Goal: Information Seeking & Learning: Find specific fact

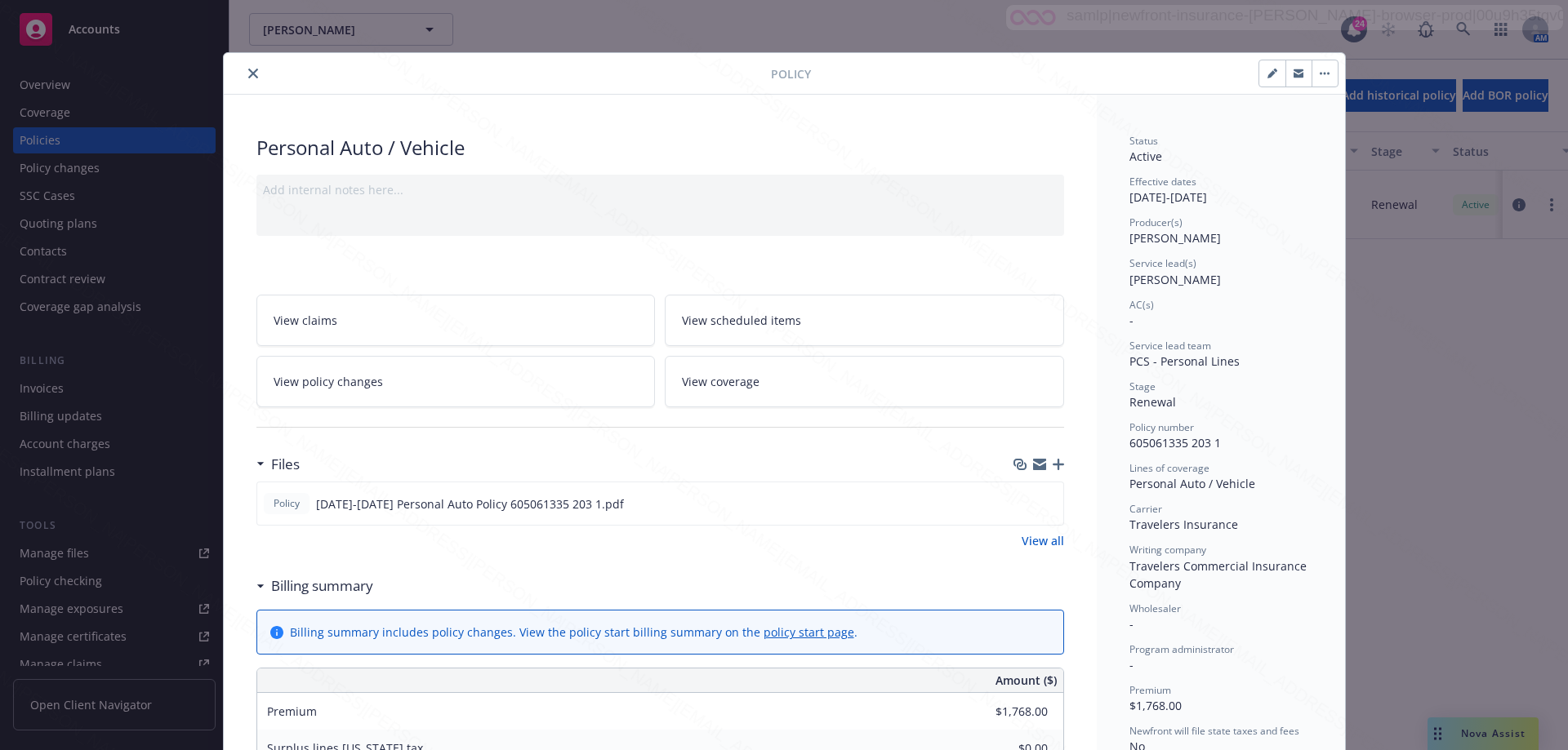
click at [248, 77] on icon "close" at bounding box center [253, 73] width 10 height 10
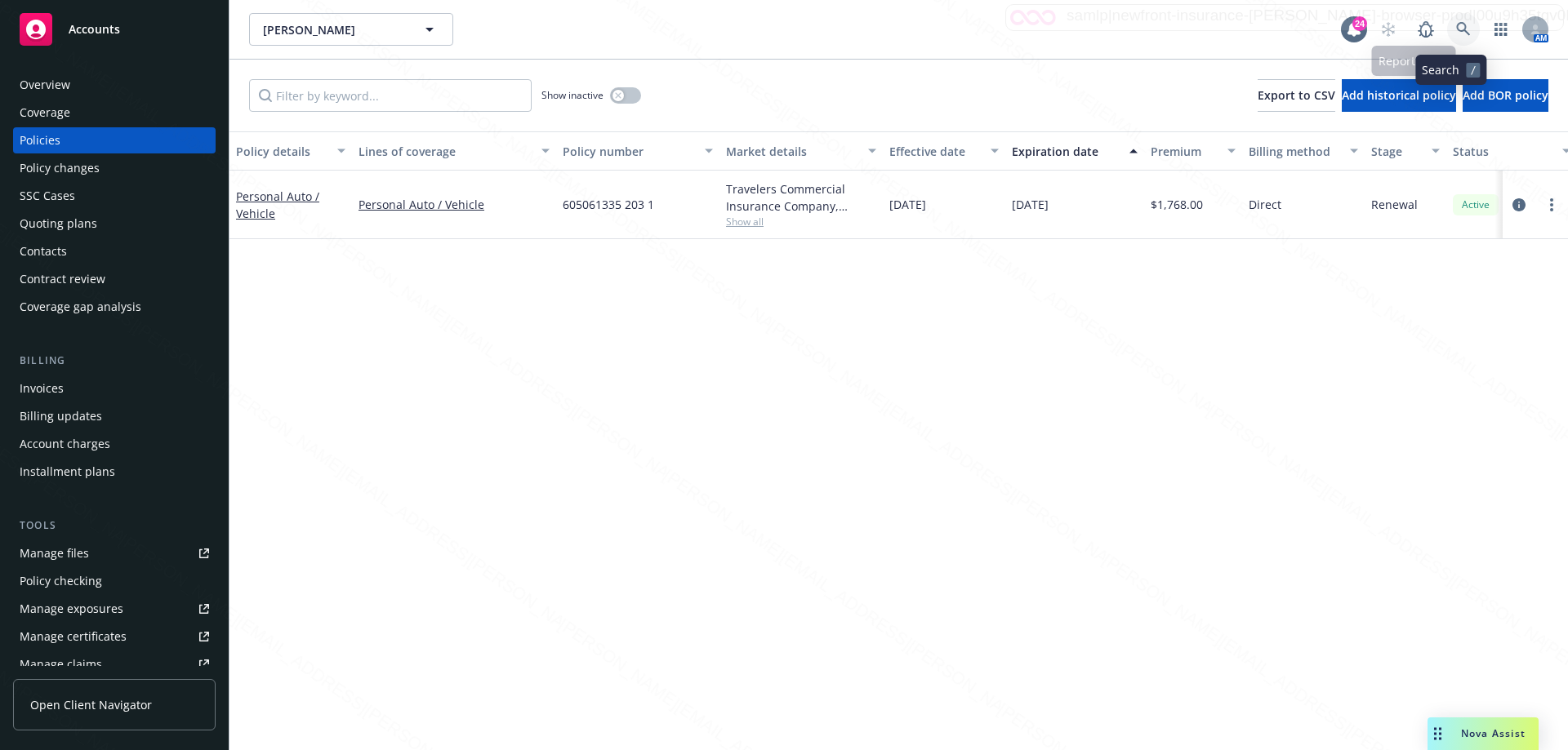
click at [1456, 30] on icon at bounding box center [1463, 29] width 14 height 14
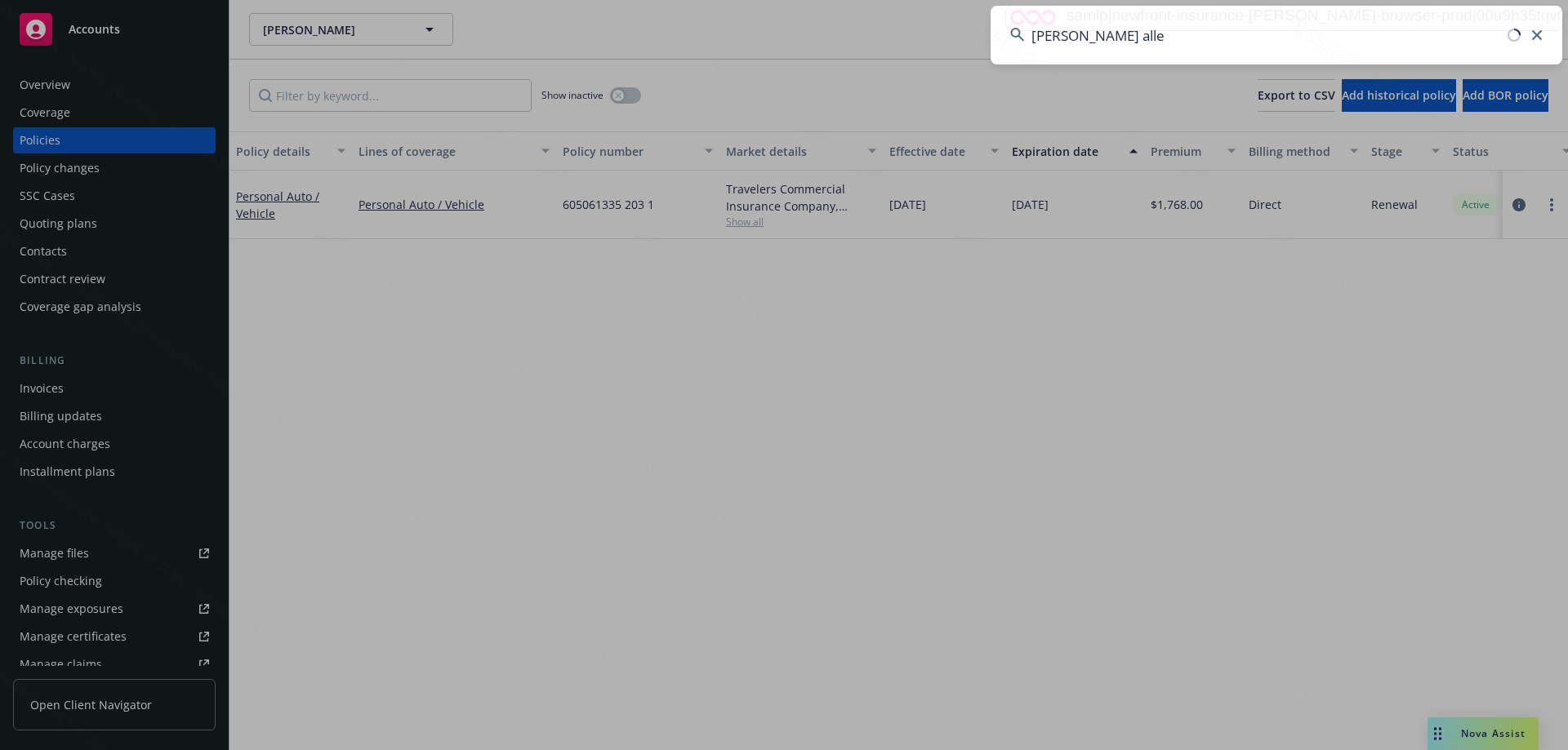
type input "[PERSON_NAME]"
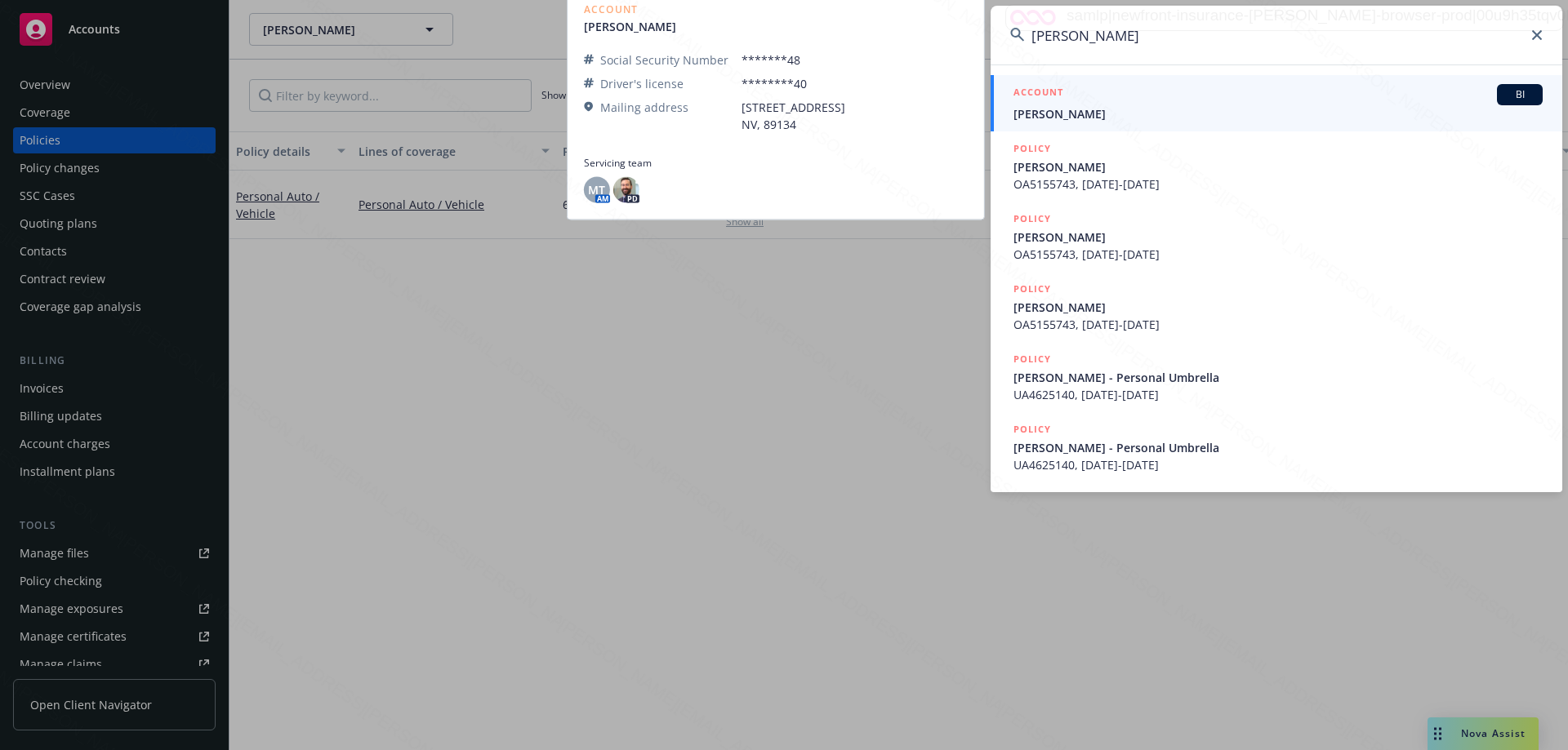
click at [1069, 122] on link "ACCOUNT BI [PERSON_NAME]" at bounding box center [1277, 103] width 572 height 57
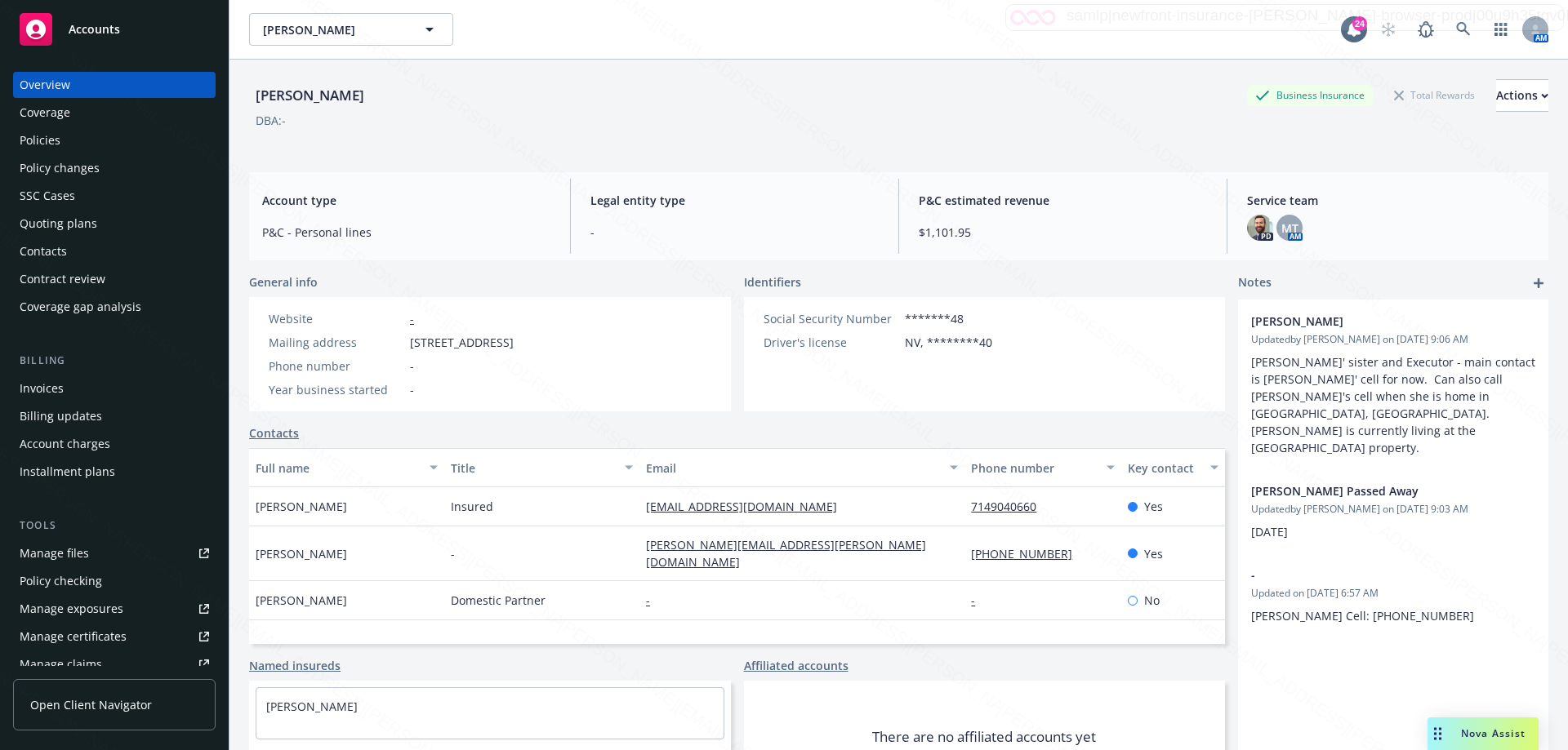
click at [21, 145] on div "Policies" at bounding box center [39, 140] width 40 height 26
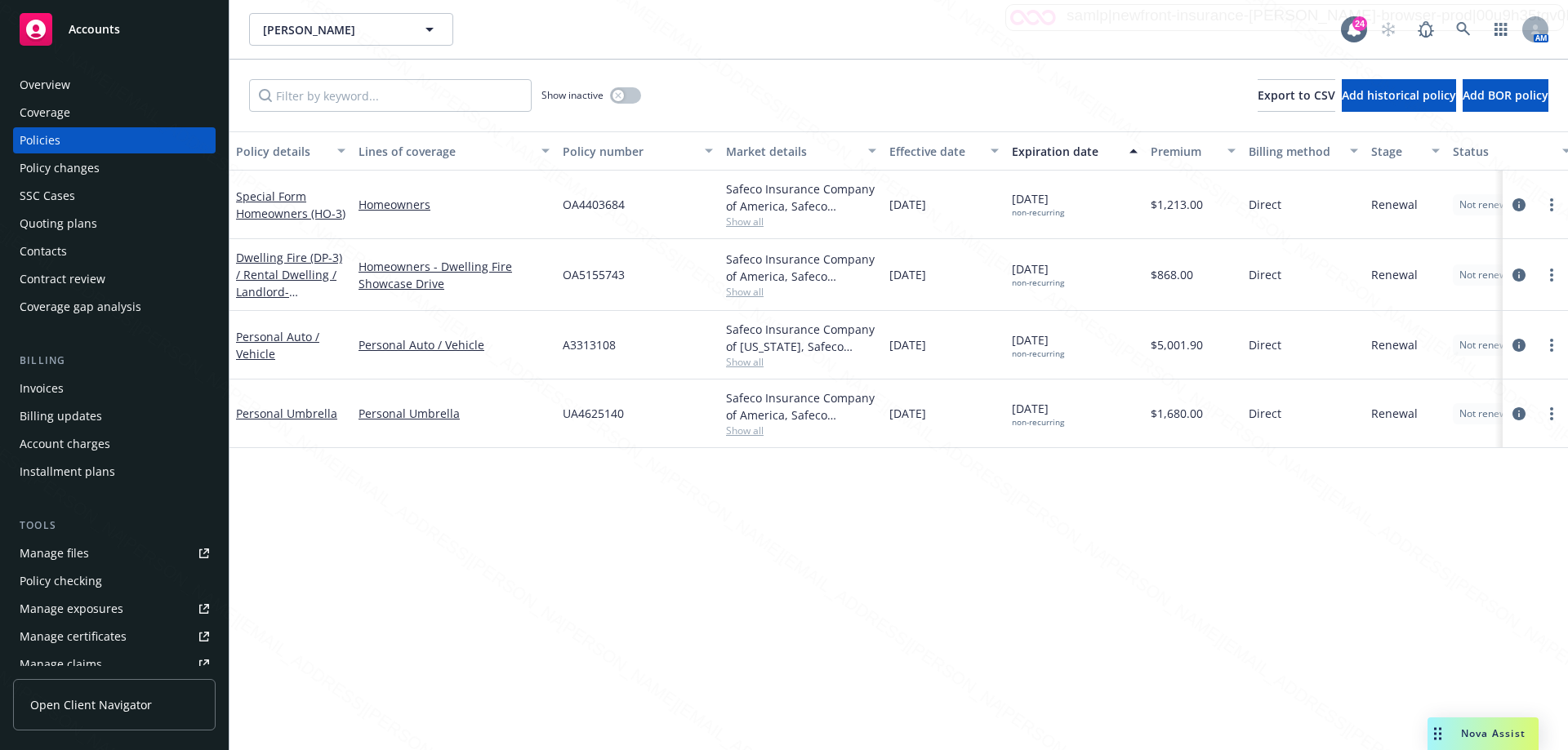
click at [60, 89] on div "Overview" at bounding box center [44, 85] width 51 height 26
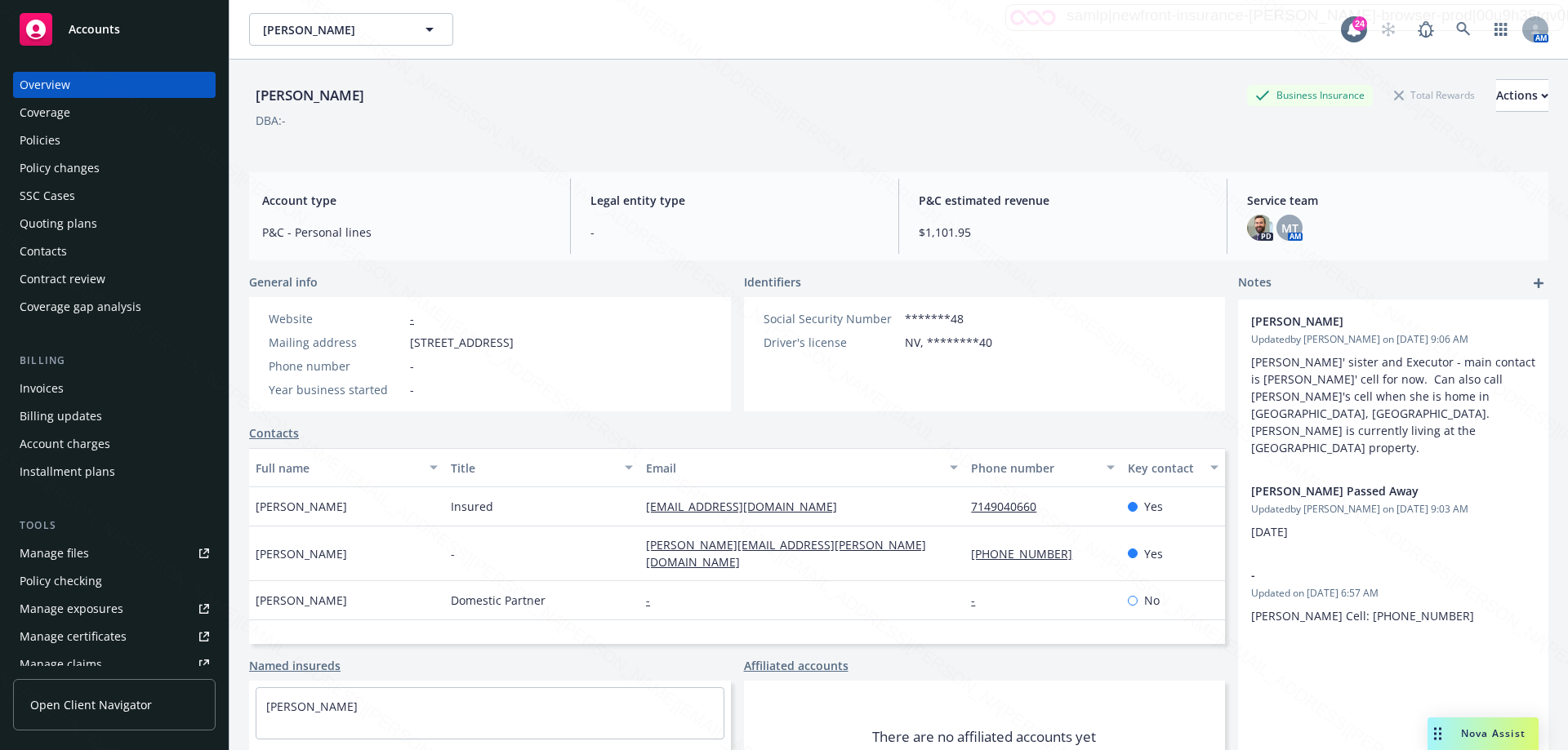
click at [30, 141] on div "Policies" at bounding box center [39, 140] width 40 height 26
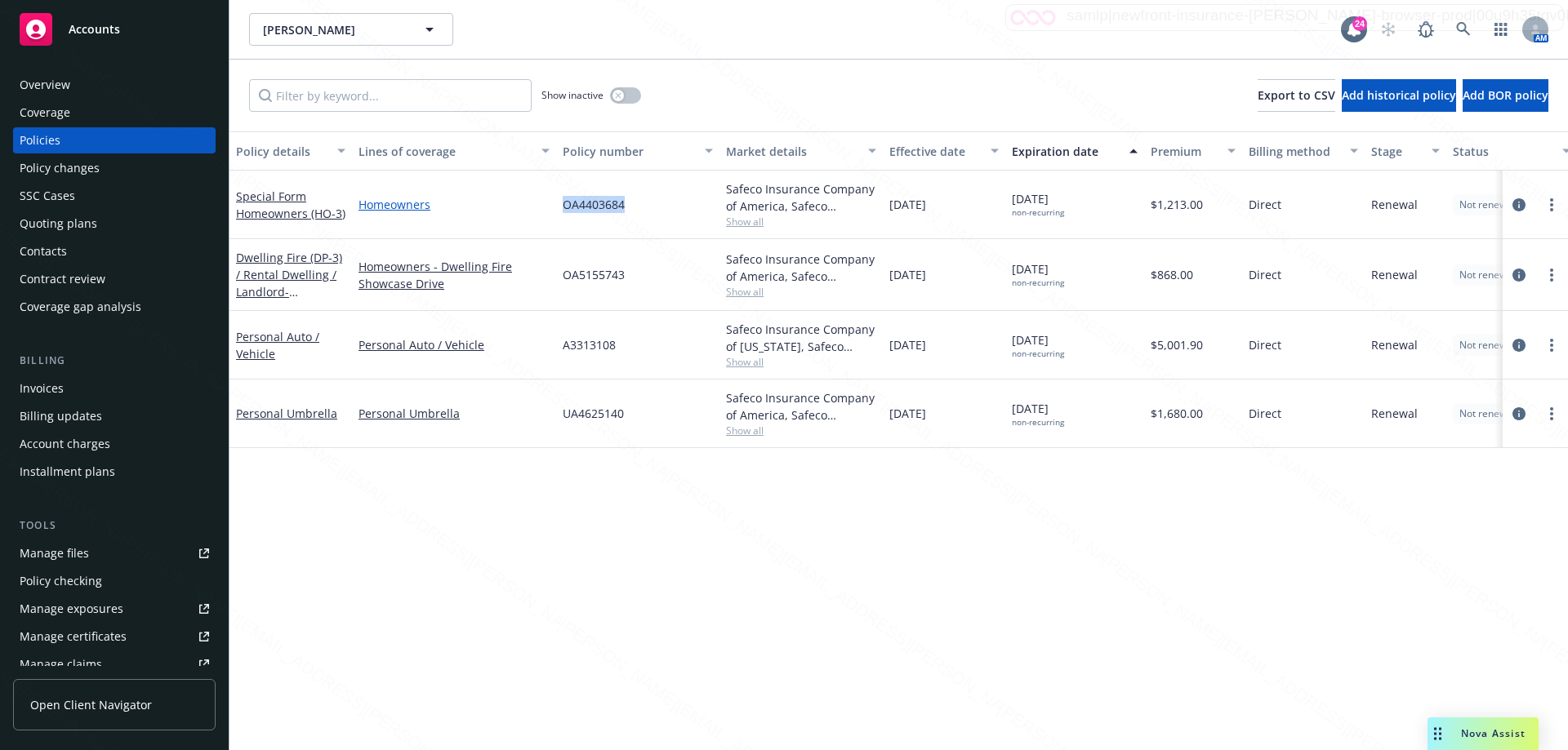
drag, startPoint x: 638, startPoint y: 205, endPoint x: 518, endPoint y: 206, distance: 120.0
click at [518, 206] on div "Special Form Homeowners (HO-3) Homeowners OA4403684 Safeco Insurance Company of…" at bounding box center [1017, 204] width 1577 height 68
copy div "OA4403684"
click at [0, 480] on div "Overview Coverage Policies Policy changes SSC Cases Quoting plans Contacts Cont…" at bounding box center [114, 401] width 228 height 698
click at [683, 556] on div "Policy details Lines of coverage Policy number Market details Effective date Ex…" at bounding box center [899, 441] width 1339 height 619
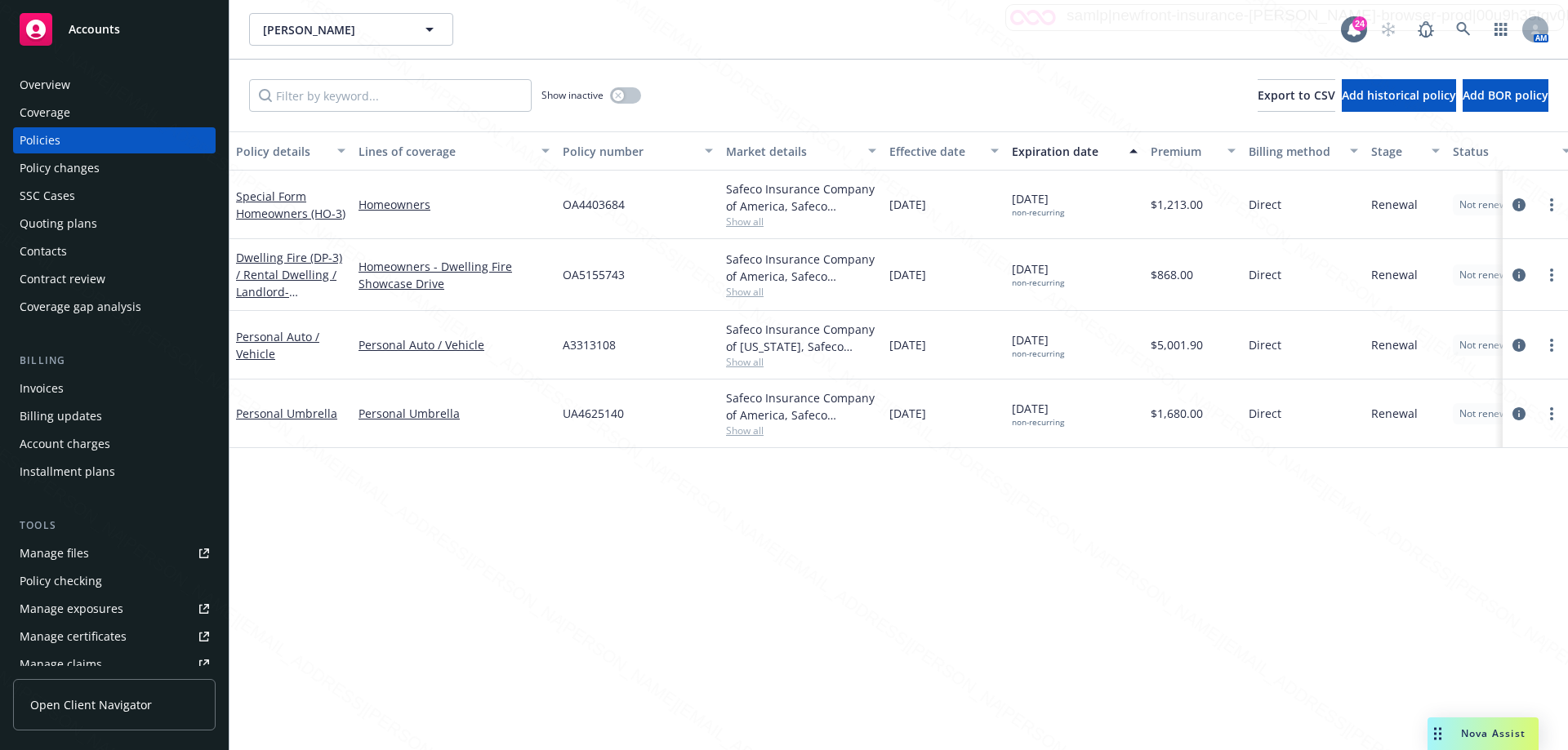
click at [1226, 530] on div "Policy details Lines of coverage Policy number Market details Effective date Ex…" at bounding box center [899, 441] width 1339 height 619
click at [1174, 610] on div "Policy details Lines of coverage Policy number Market details Effective date Ex…" at bounding box center [899, 441] width 1339 height 619
click at [702, 521] on div "Policy details Lines of coverage Policy number Market details Effective date Ex…" at bounding box center [899, 441] width 1339 height 619
click at [265, 336] on link "Personal Auto / Vehicle" at bounding box center [277, 346] width 83 height 33
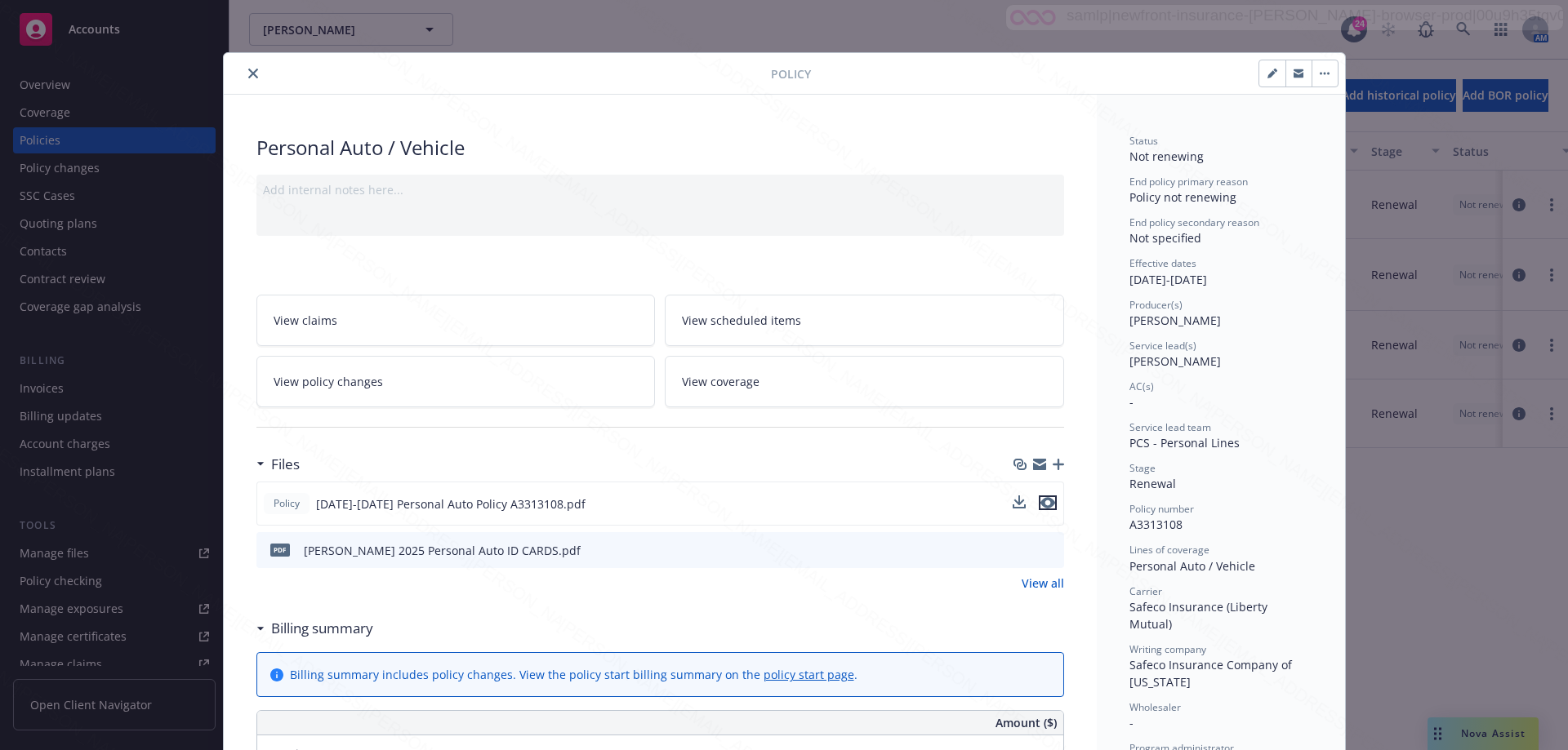
click at [1049, 502] on button "preview file" at bounding box center [1048, 503] width 18 height 14
click at [248, 73] on icon "close" at bounding box center [253, 73] width 10 height 10
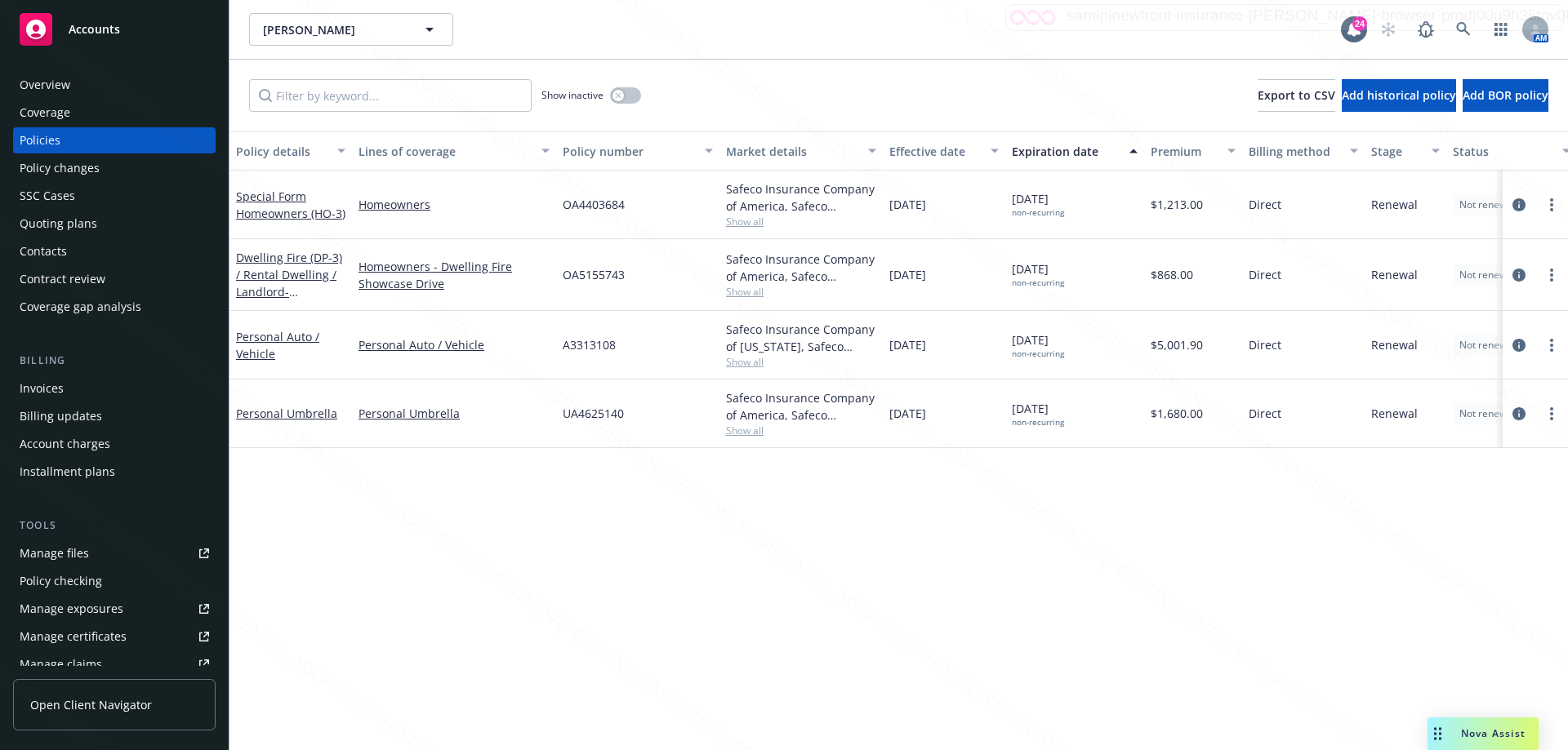
click at [294, 205] on div "Special Form Homeowners (HO-3)" at bounding box center [291, 205] width 110 height 35
click at [286, 226] on div "Special Form Homeowners (HO-3)" at bounding box center [290, 204] width 122 height 68
click at [274, 202] on link "Special Form Homeowners (HO-3)" at bounding box center [291, 205] width 110 height 33
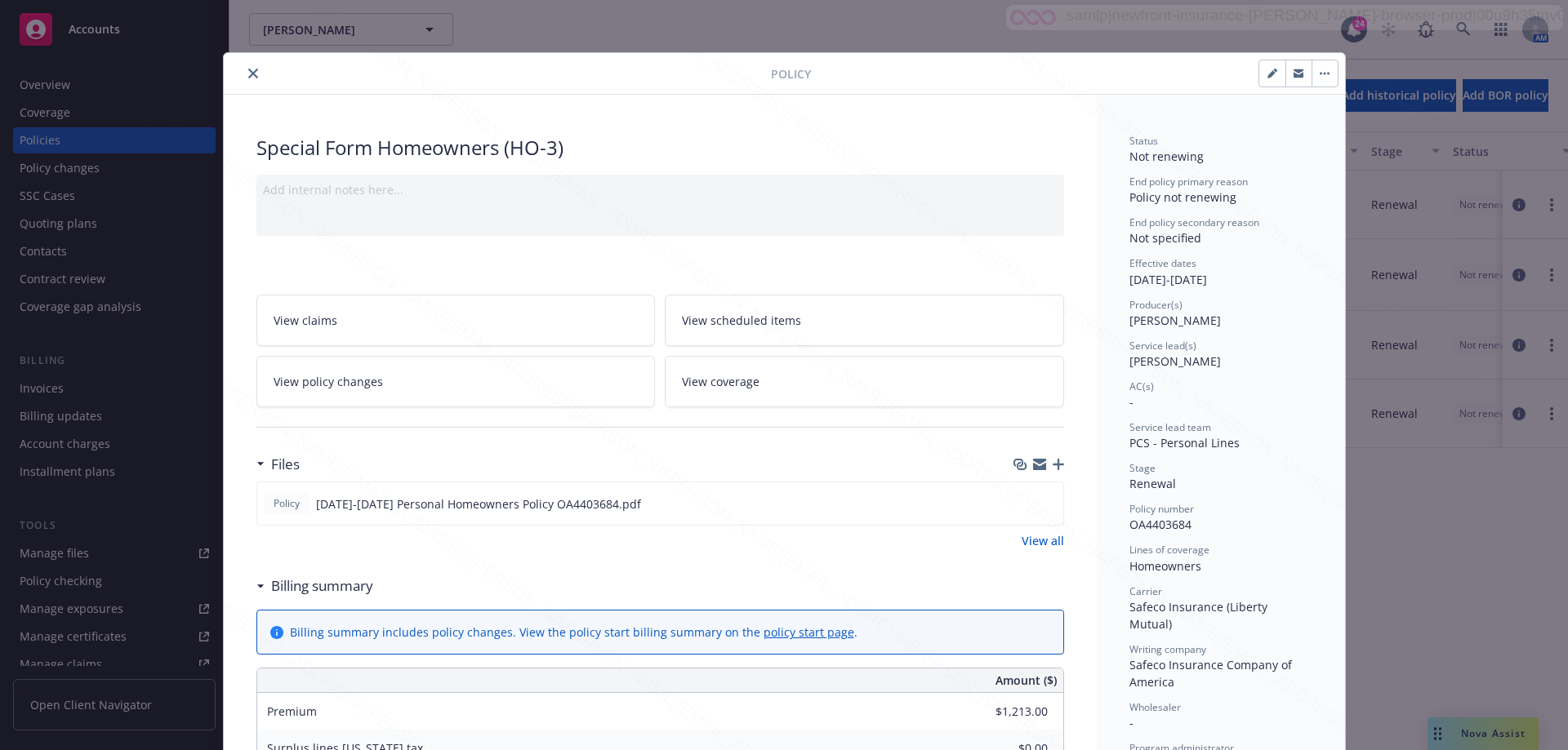
click at [249, 62] on div "Policy" at bounding box center [784, 73] width 1121 height 41
drag, startPoint x: 250, startPoint y: 76, endPoint x: 98, endPoint y: 119, distance: 158.0
click at [249, 76] on icon "close" at bounding box center [253, 73] width 10 height 10
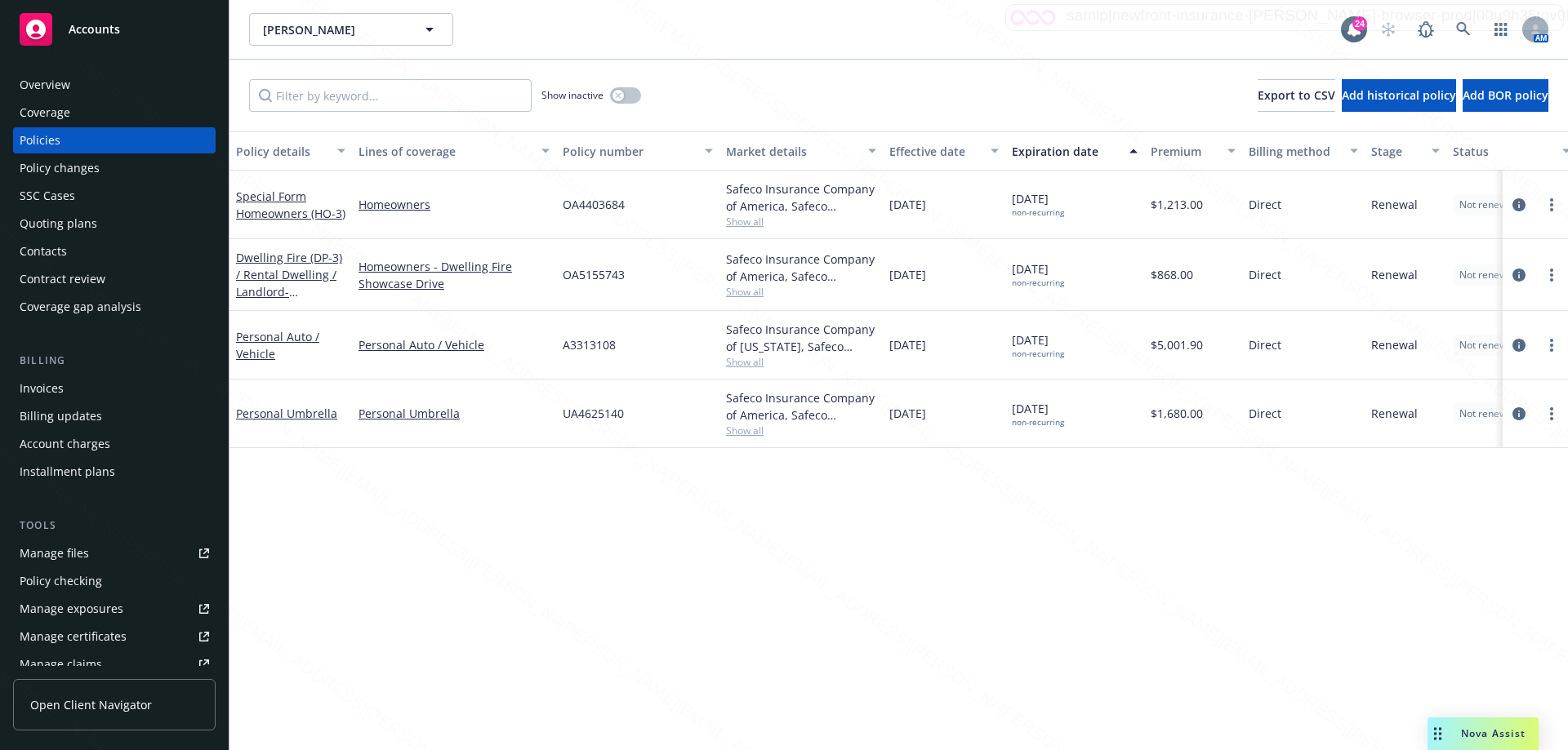
click at [78, 95] on div "Overview" at bounding box center [114, 85] width 190 height 26
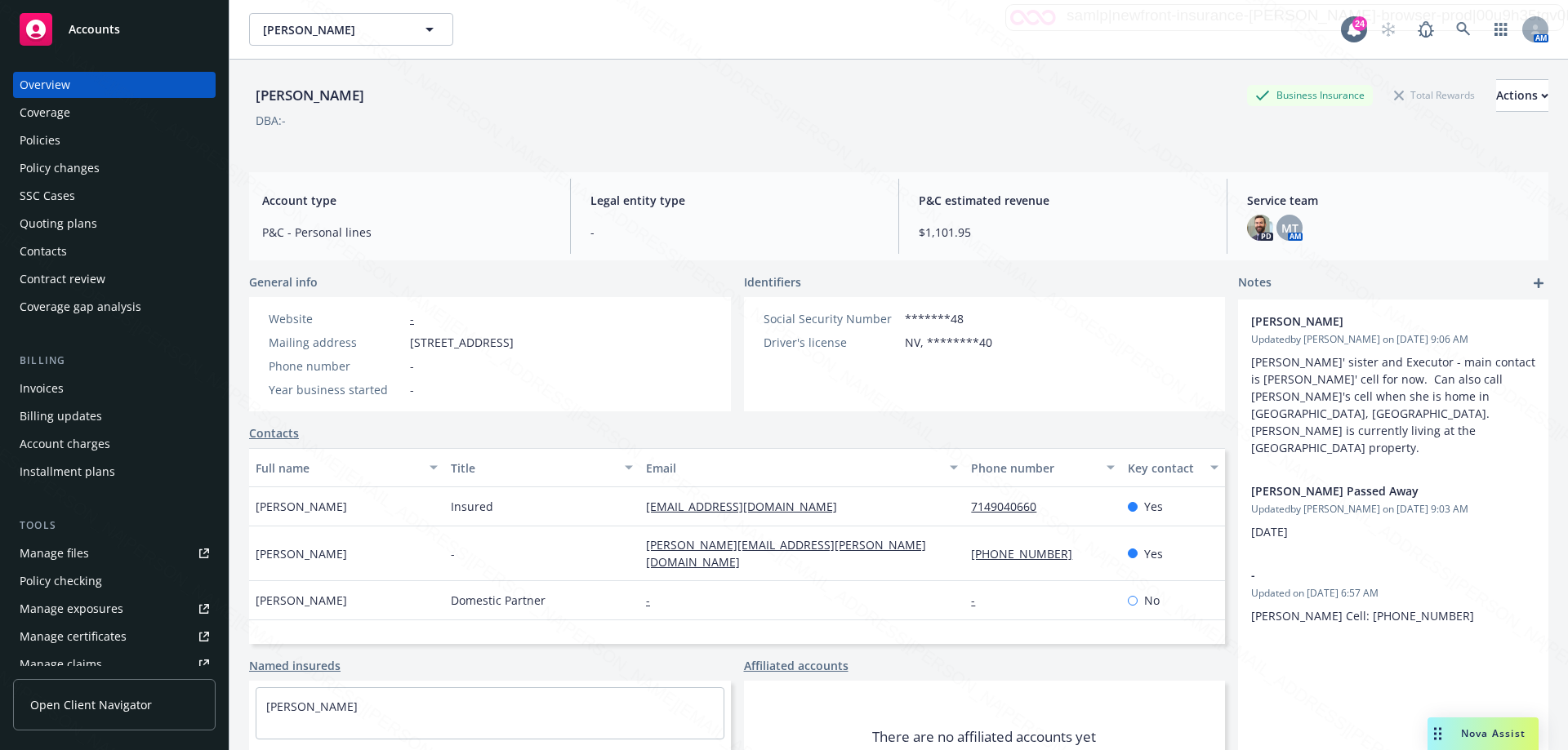
click at [45, 139] on div "Policies" at bounding box center [39, 140] width 40 height 26
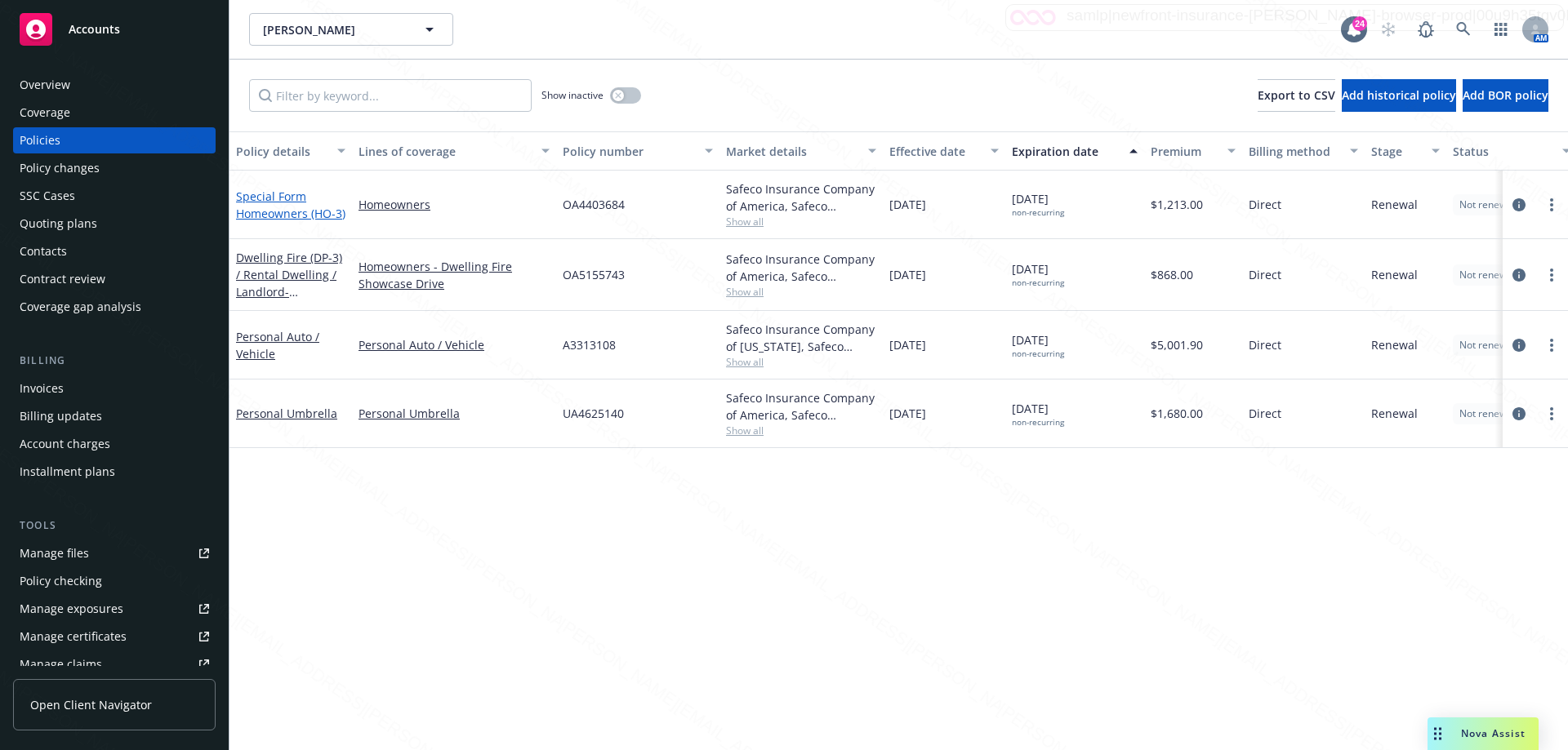
click at [274, 206] on link "Special Form Homeowners (HO-3)" at bounding box center [291, 205] width 110 height 33
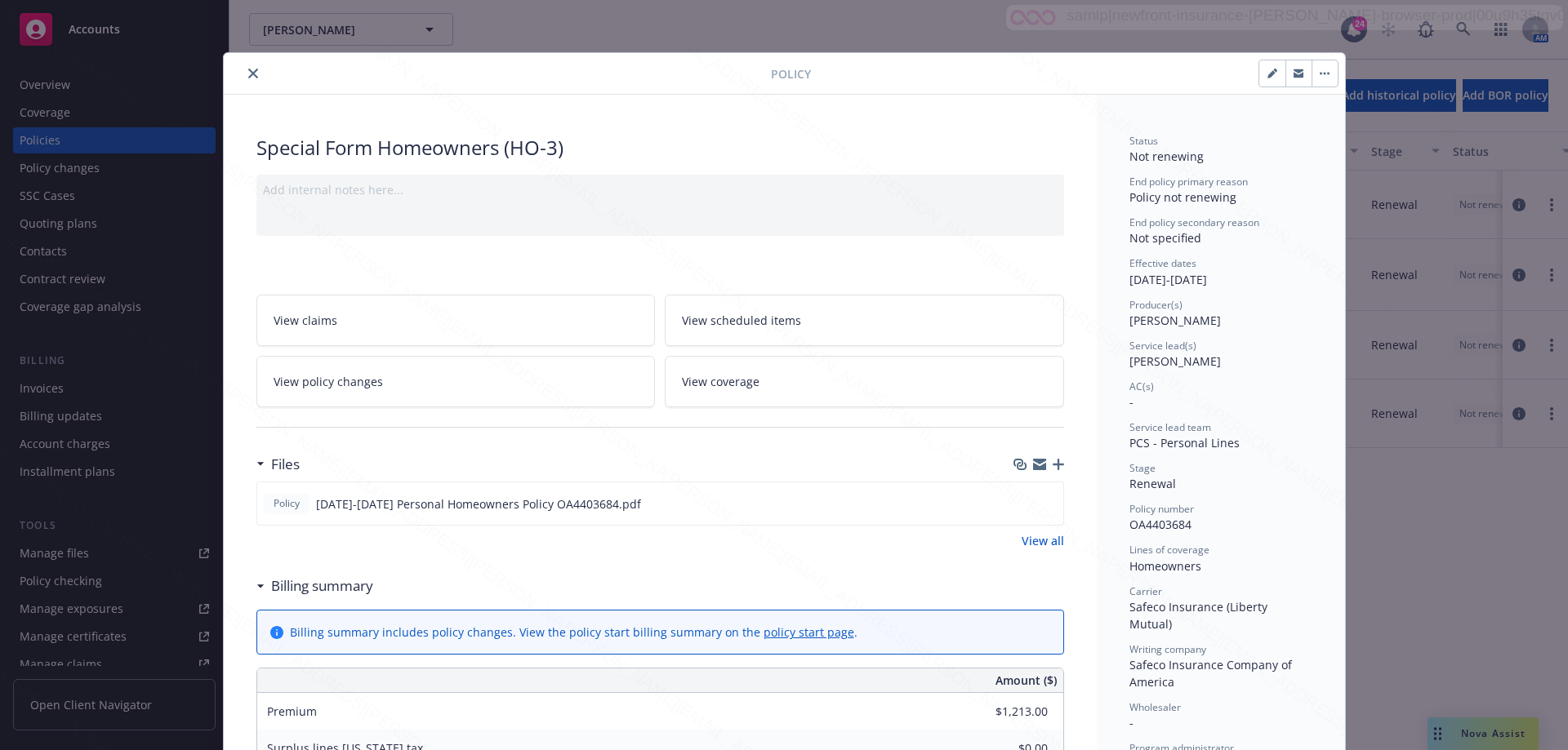
scroll to position [49, 0]
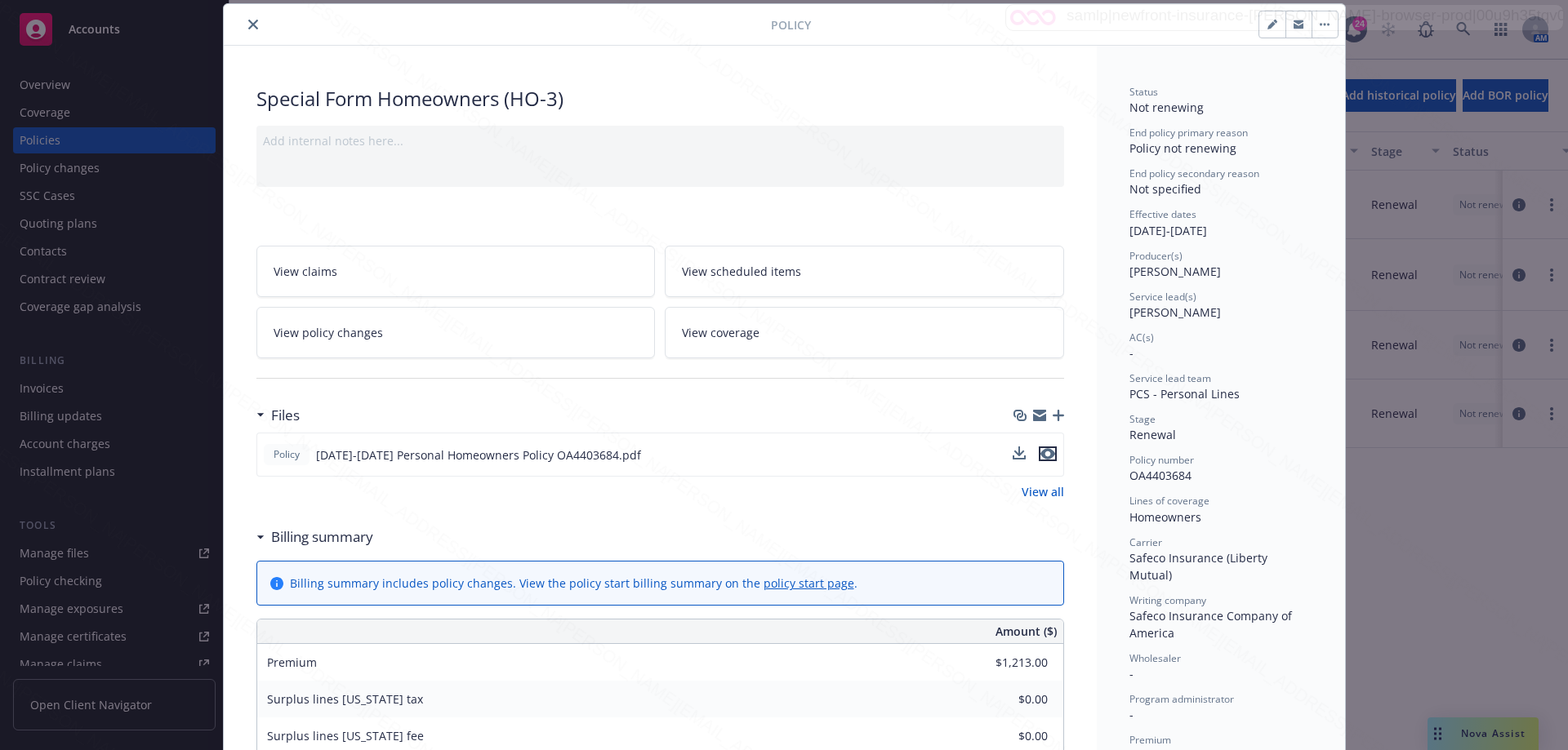
click at [1045, 455] on icon "preview file" at bounding box center [1047, 454] width 14 height 12
click at [249, 26] on icon "close" at bounding box center [253, 24] width 10 height 10
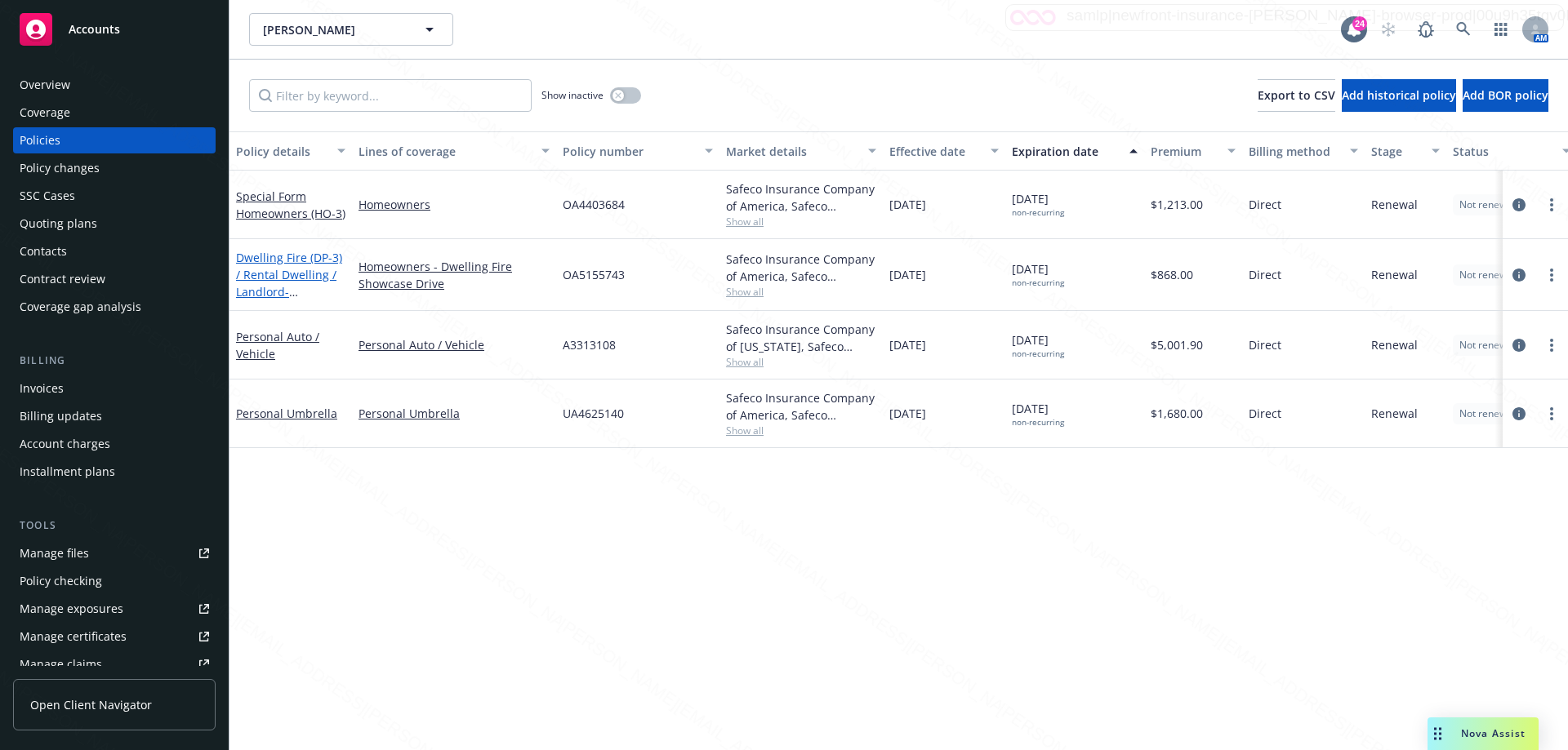
click at [303, 279] on link "Dwelling Fire (DP-3) / Rental Dwelling / [PERSON_NAME]" at bounding box center [289, 283] width 106 height 67
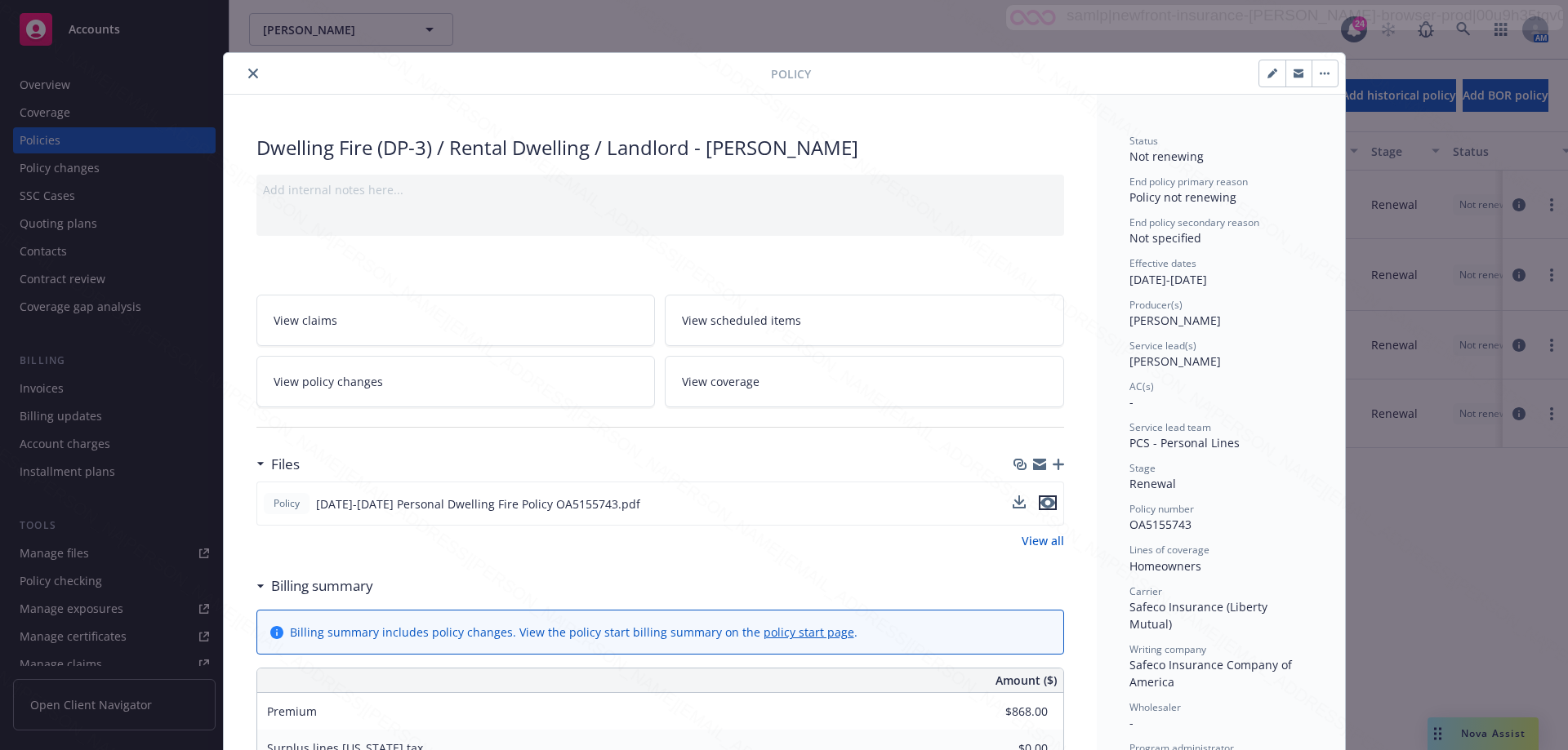
click at [1045, 507] on icon "preview file" at bounding box center [1047, 503] width 14 height 12
click at [1045, 507] on icon at bounding box center [1050, 504] width 18 height 18
click at [252, 75] on button "close" at bounding box center [253, 73] width 19 height 19
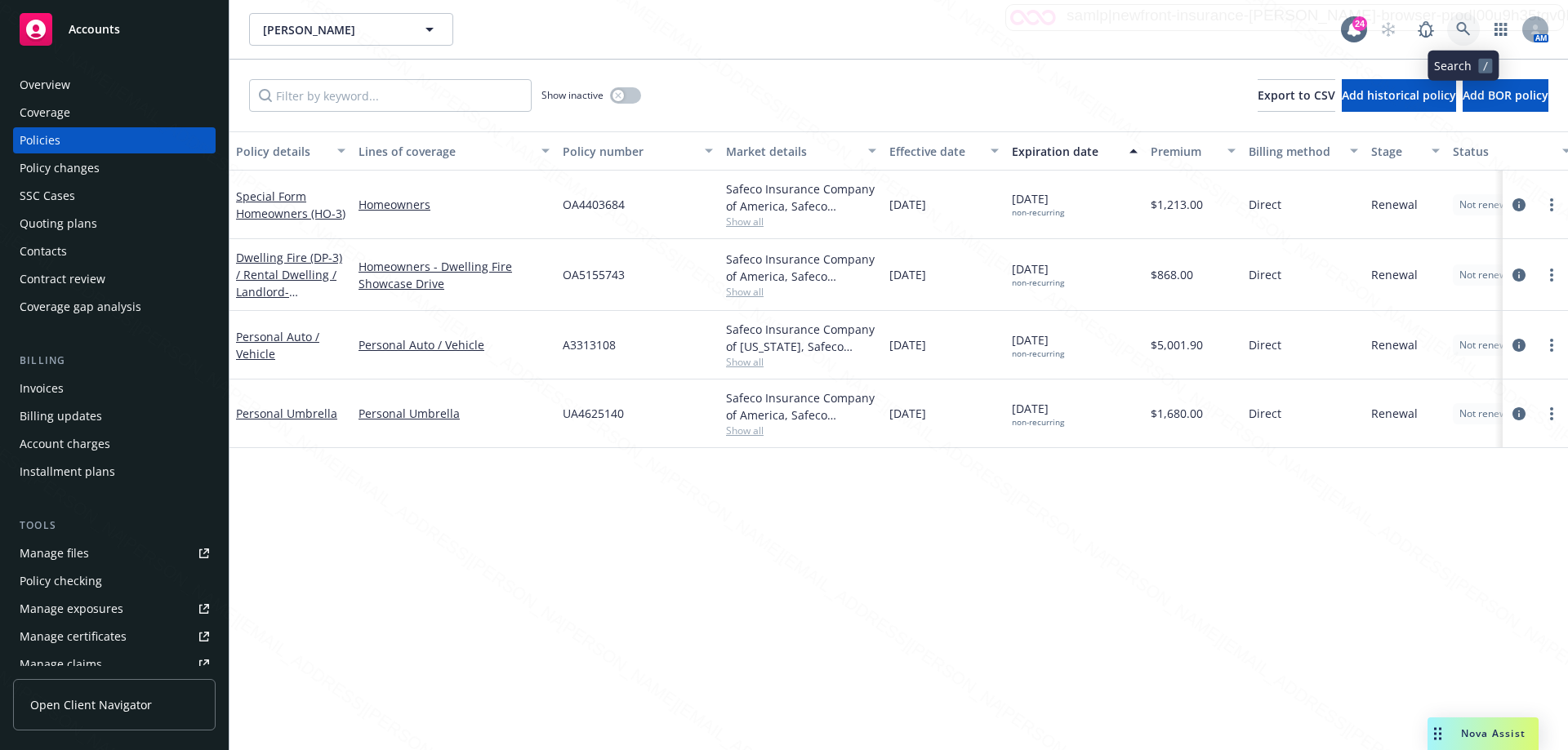
click at [1465, 37] on link at bounding box center [1464, 30] width 33 height 33
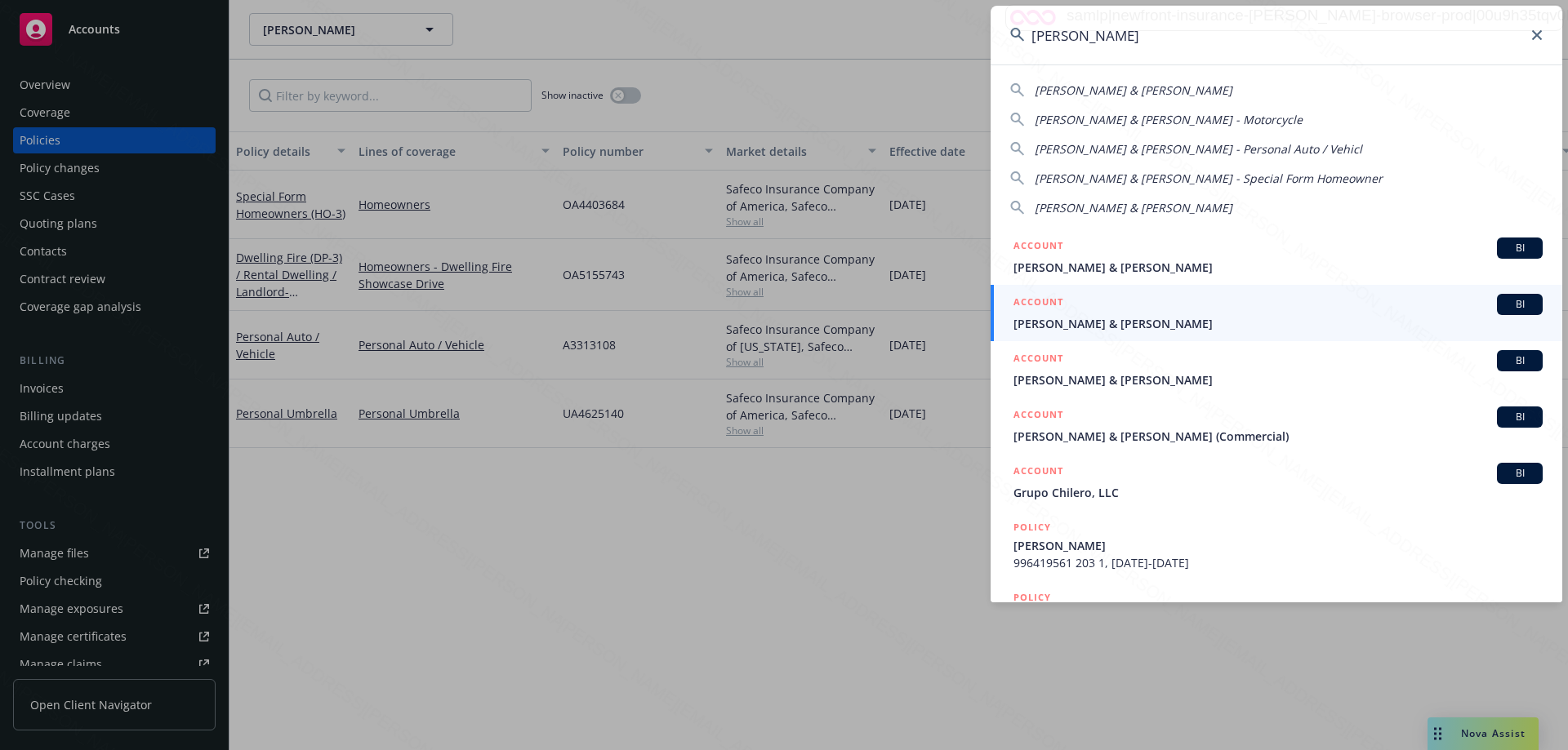
type input "[PERSON_NAME]"
click at [1135, 373] on span "[PERSON_NAME] & [PERSON_NAME]" at bounding box center [1277, 380] width 529 height 17
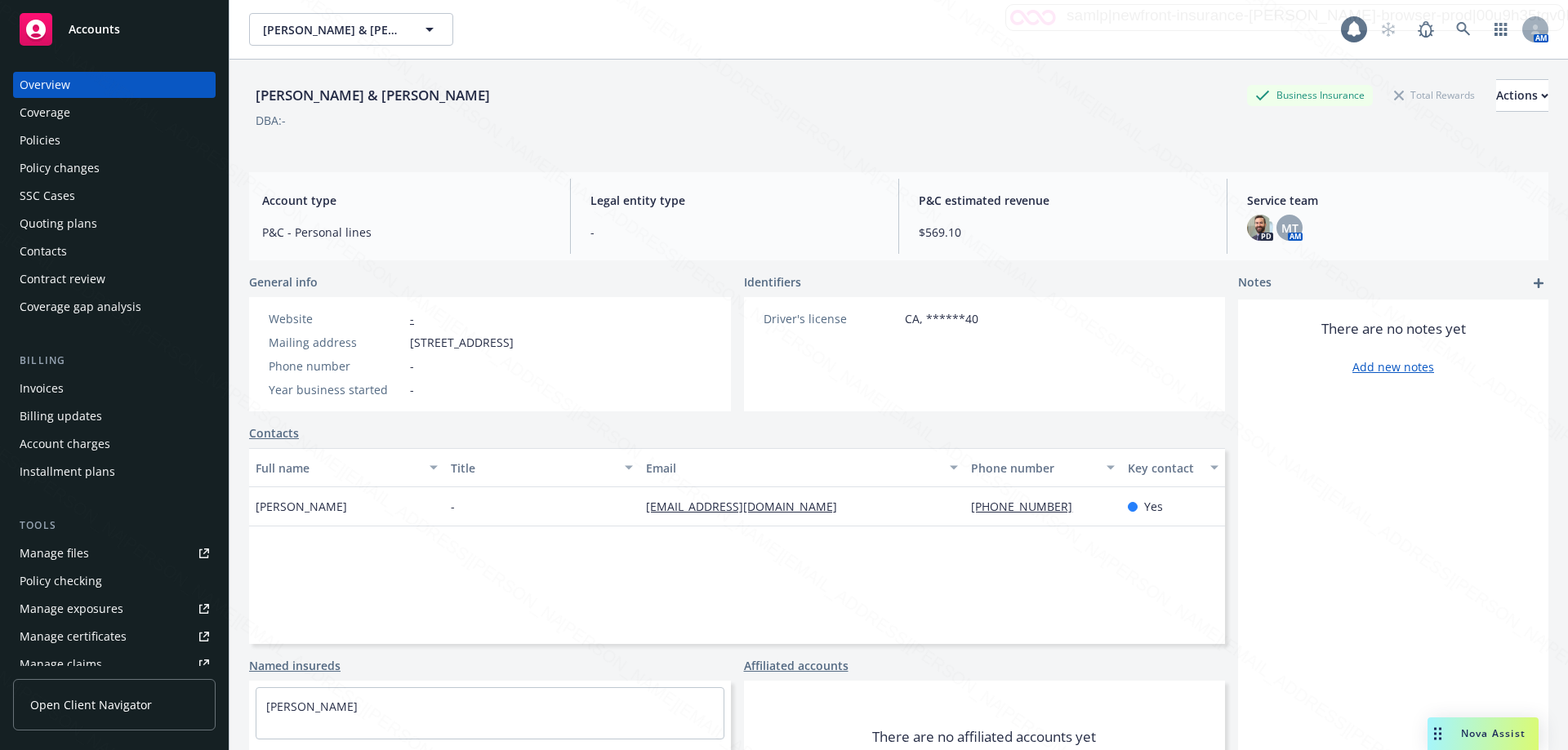
click at [82, 138] on div "Policies" at bounding box center [114, 140] width 190 height 26
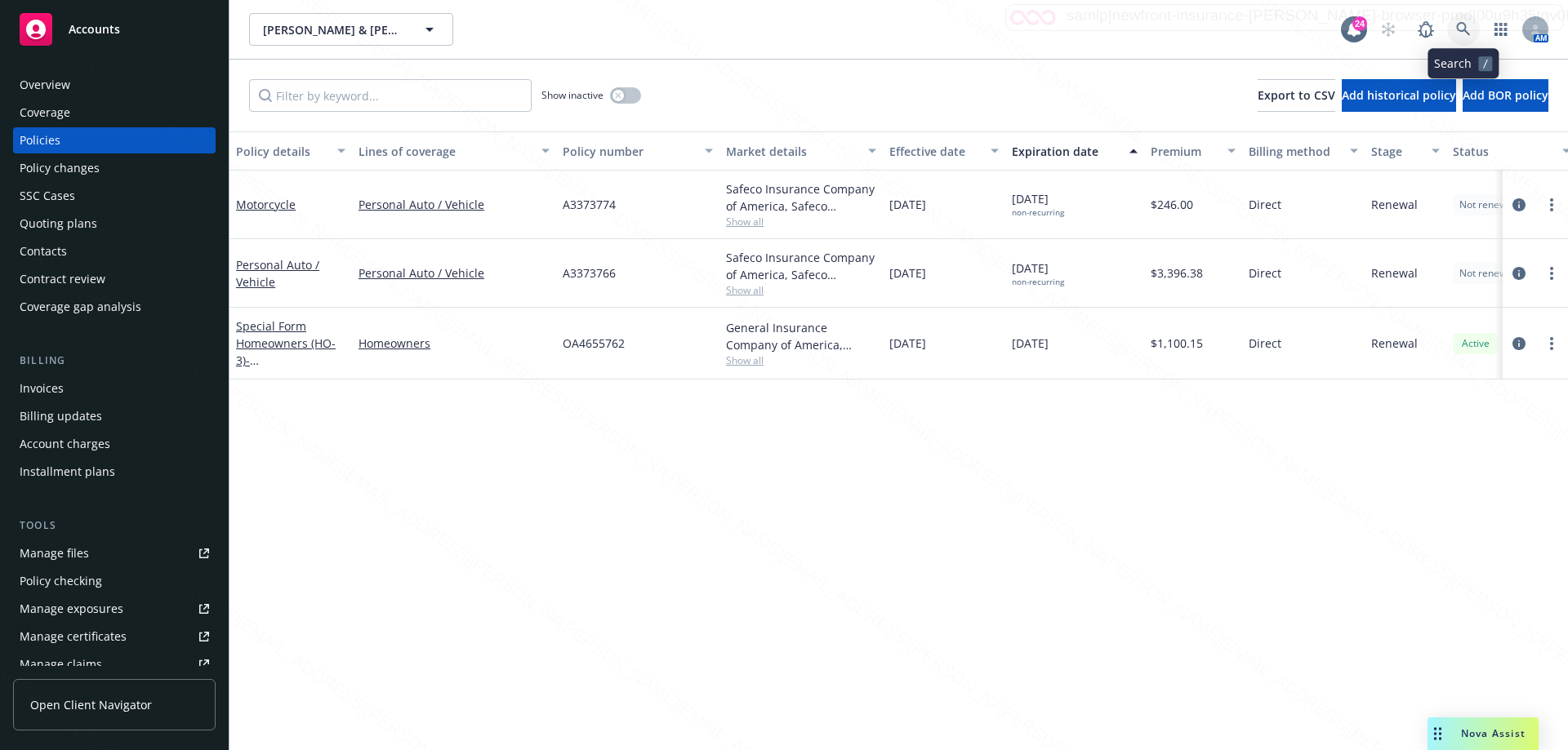
click at [1463, 28] on icon at bounding box center [1463, 29] width 14 height 14
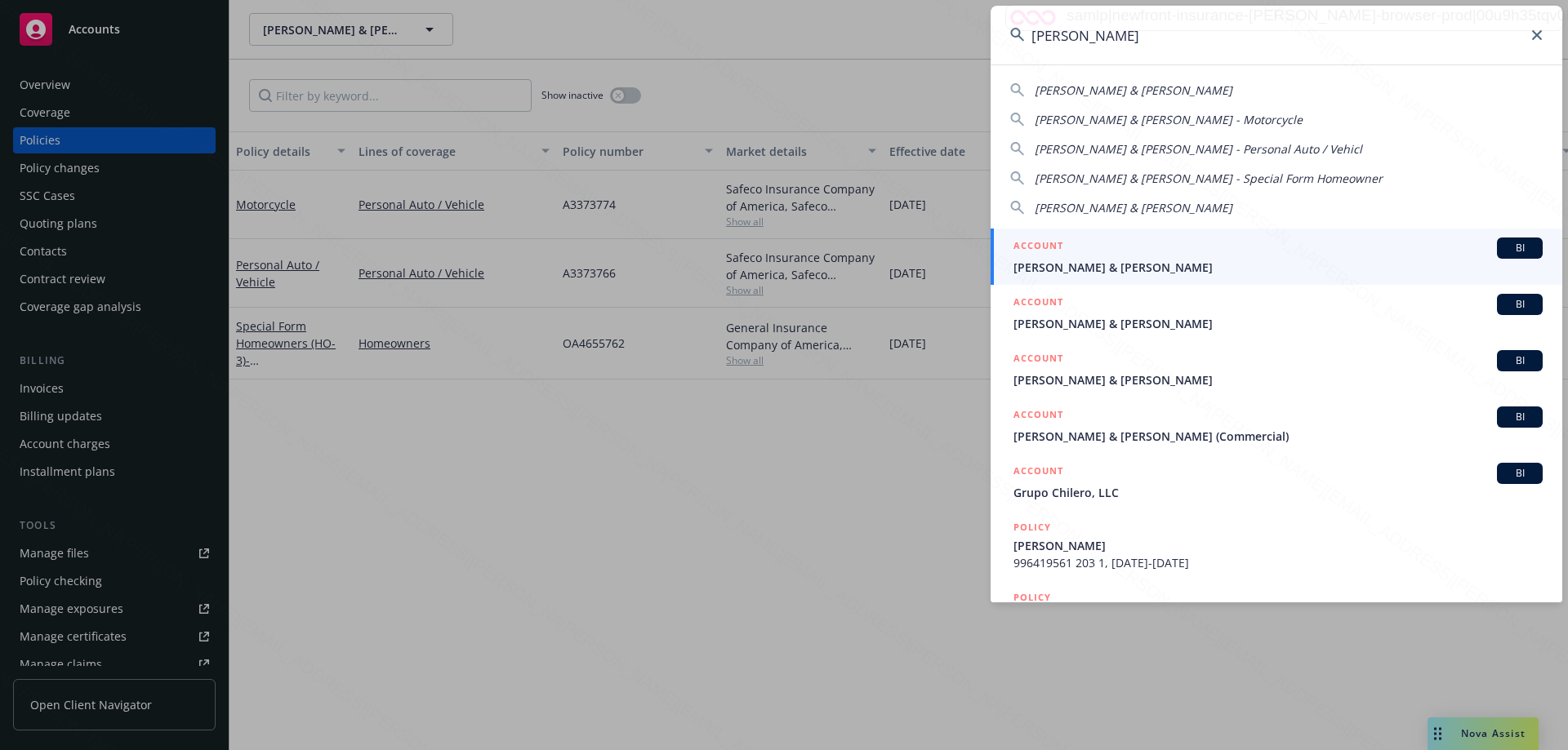
type input "[PERSON_NAME]"
click at [1109, 266] on span "[PERSON_NAME] & [PERSON_NAME]" at bounding box center [1277, 268] width 529 height 17
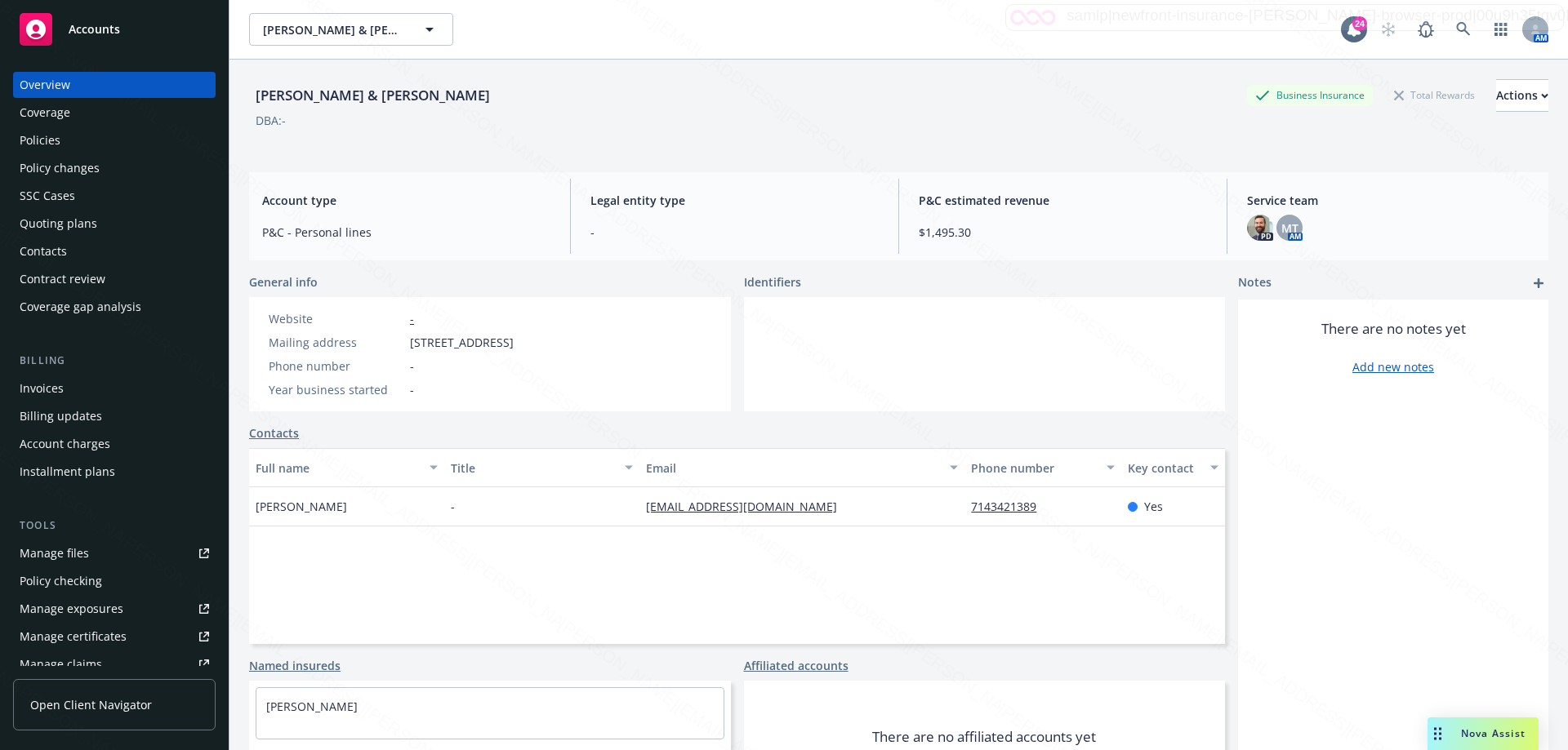
click at [69, 138] on div "Policies" at bounding box center [114, 140] width 190 height 26
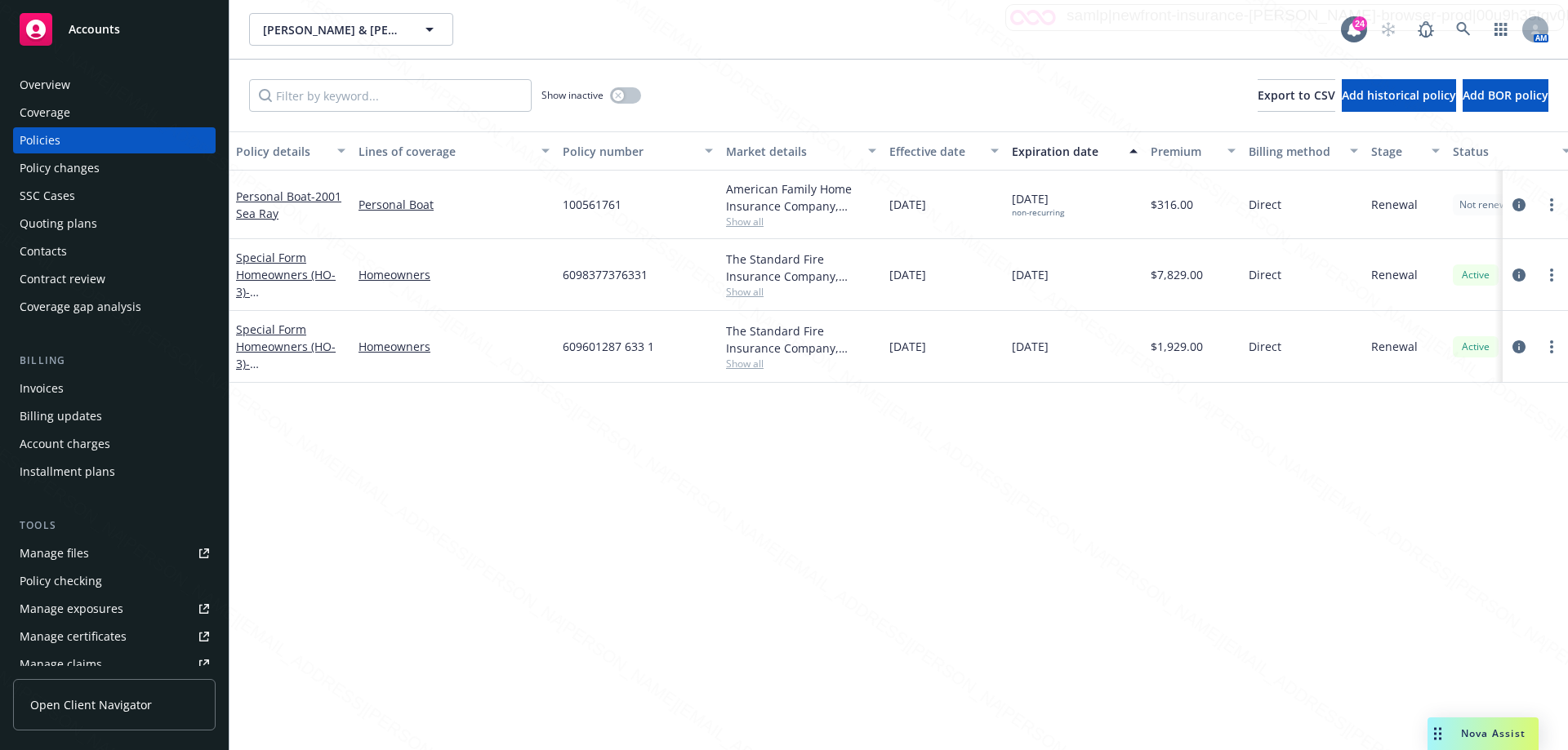
click at [755, 220] on span "Show all" at bounding box center [801, 221] width 150 height 13
drag, startPoint x: 562, startPoint y: 202, endPoint x: 647, endPoint y: 203, distance: 85.0
click at [647, 203] on div "100561761" at bounding box center [638, 204] width 164 height 68
copy span "100561761"
